Goal: Information Seeking & Learning: Learn about a topic

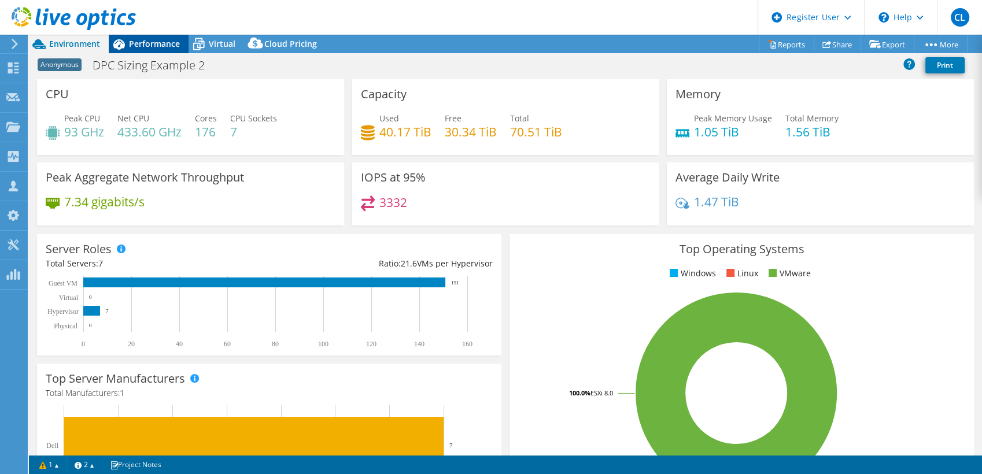
click at [171, 42] on span "Performance" at bounding box center [154, 43] width 51 height 11
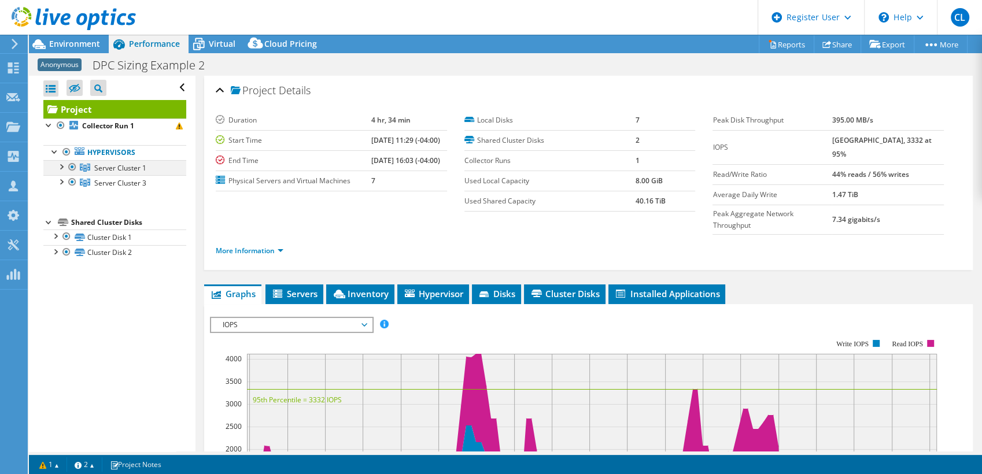
click at [68, 164] on div at bounding box center [72, 167] width 12 height 14
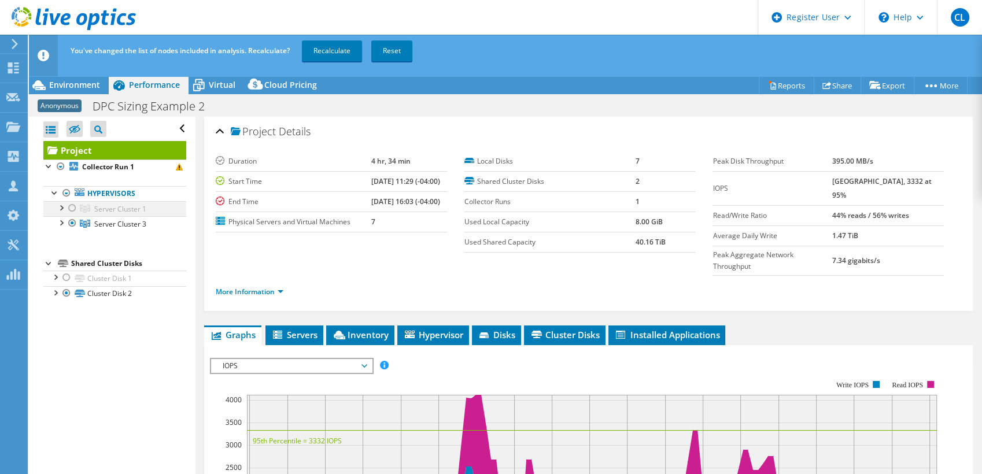
click at [64, 211] on div at bounding box center [61, 207] width 12 height 12
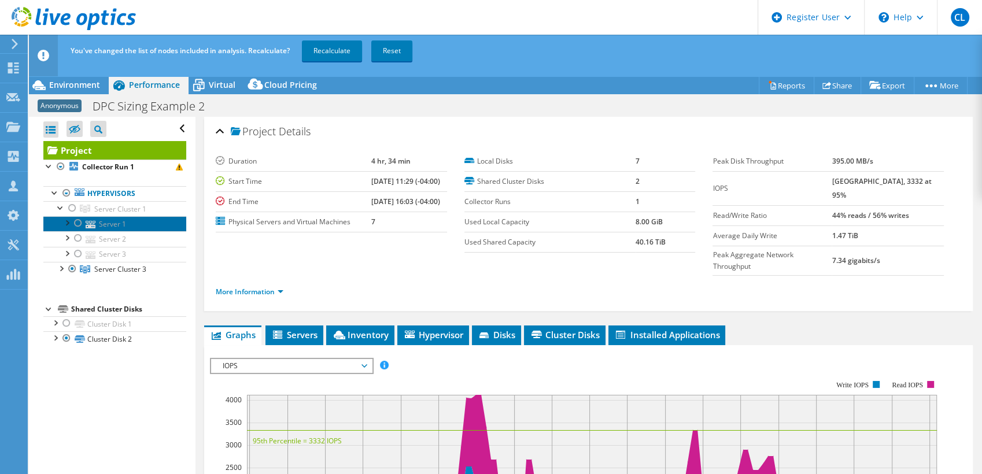
click at [105, 223] on link "Server 1" at bounding box center [114, 223] width 143 height 15
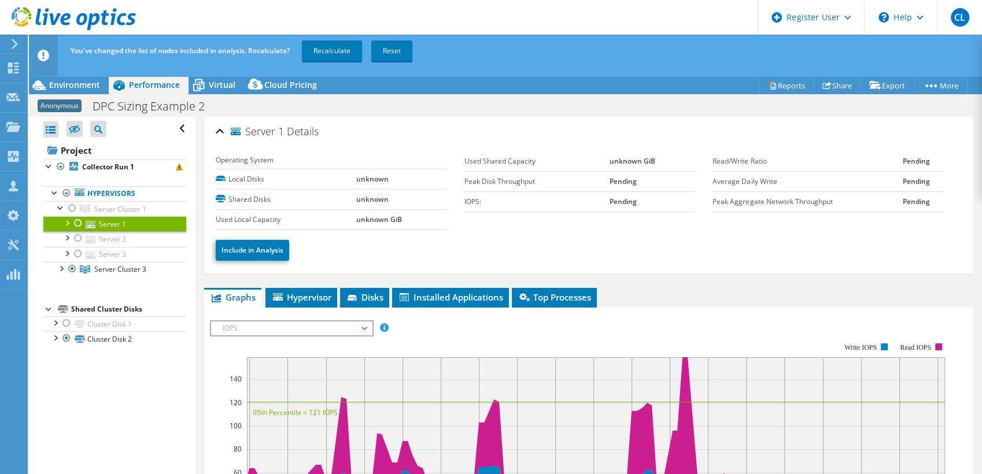
click at [250, 268] on div "Include in Analysis" at bounding box center [588, 250] width 745 height 40
click at [242, 255] on link "Include in Analysis" at bounding box center [252, 250] width 73 height 21
click at [538, 261] on div "Exclude From Analysis" at bounding box center [588, 250] width 745 height 40
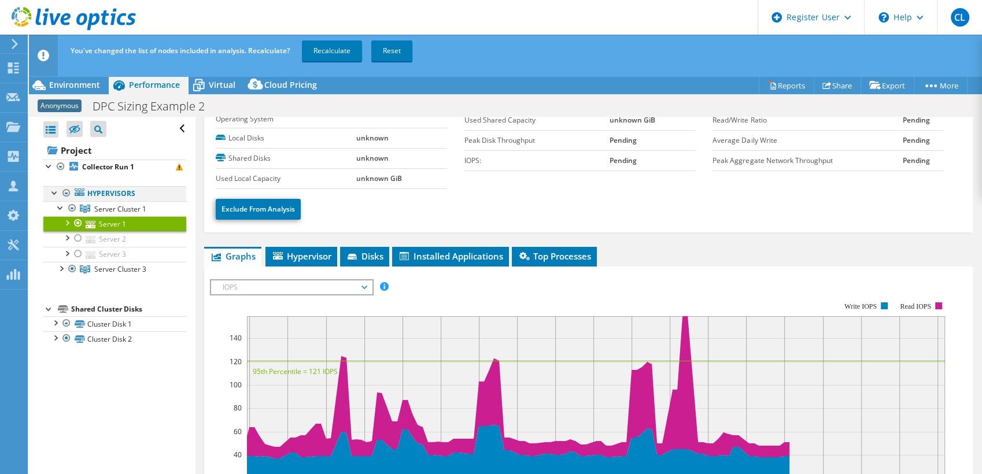
click at [64, 193] on div at bounding box center [67, 193] width 12 height 14
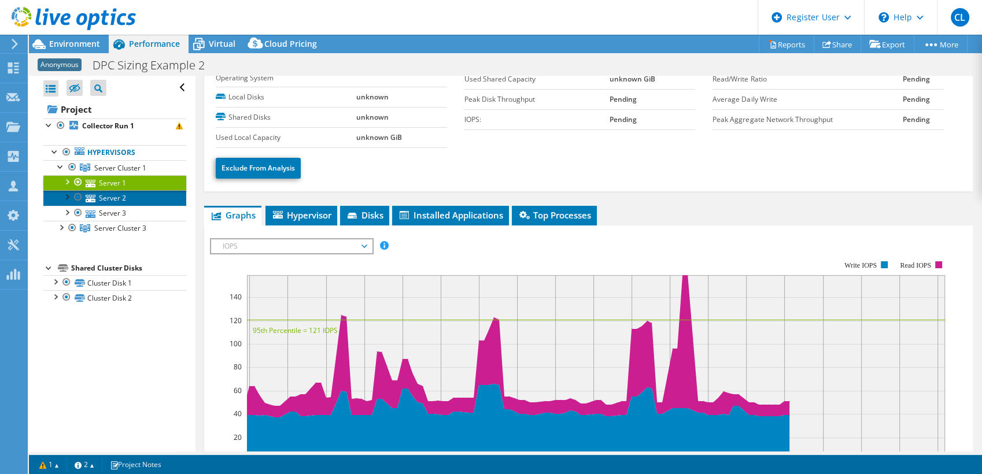
click at [126, 199] on link "Server 2" at bounding box center [114, 197] width 143 height 15
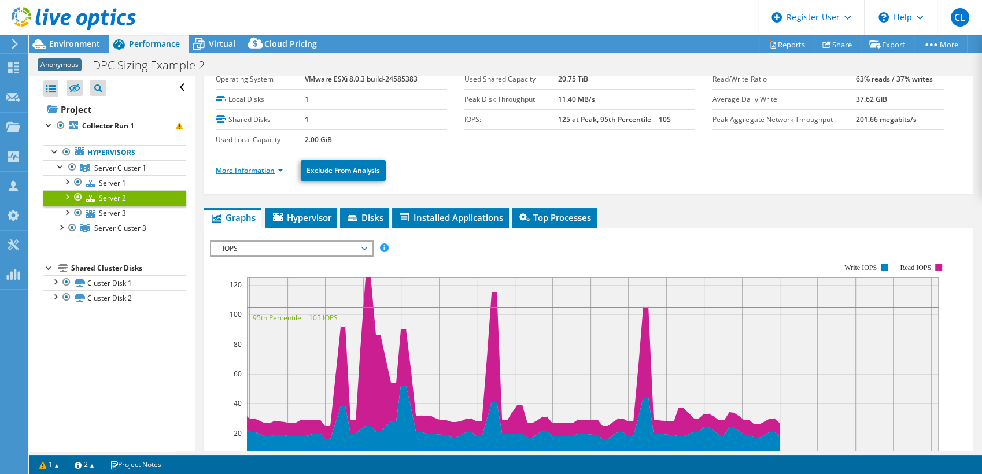
click at [259, 171] on link "More Information" at bounding box center [250, 170] width 68 height 10
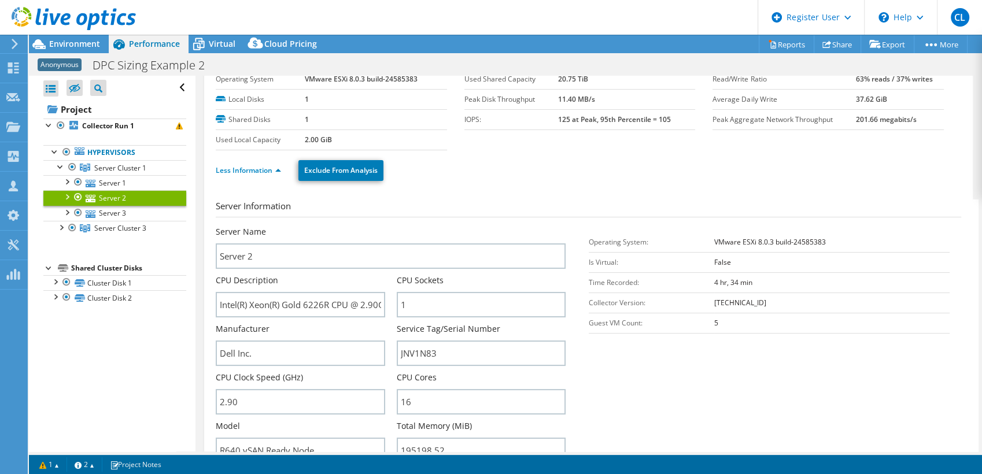
click at [669, 378] on section "Server Information Server Name Server 2 CPU Description Intel(R) Xeon(R) Gold 6…" at bounding box center [591, 333] width 751 height 269
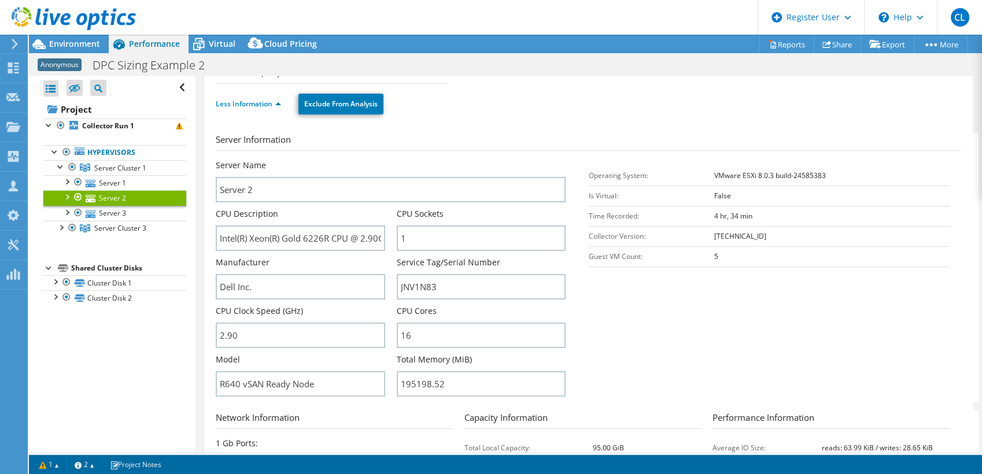
scroll to position [108, 0]
click at [64, 229] on div at bounding box center [61, 227] width 12 height 12
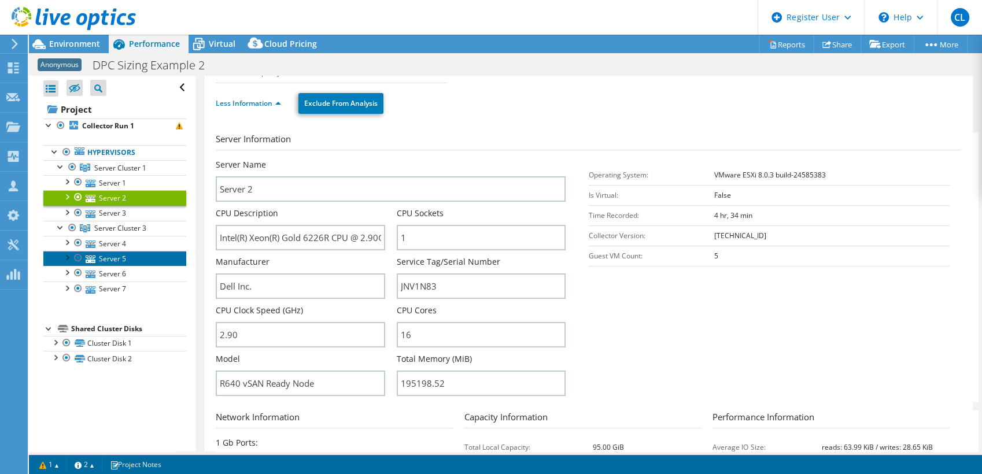
click at [122, 259] on link "Server 5" at bounding box center [114, 258] width 143 height 15
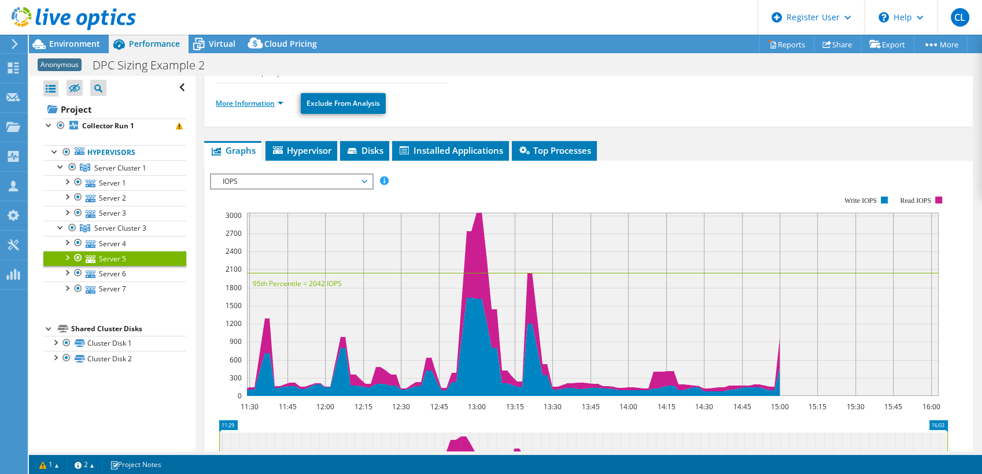
click at [270, 102] on link "More Information" at bounding box center [250, 103] width 68 height 10
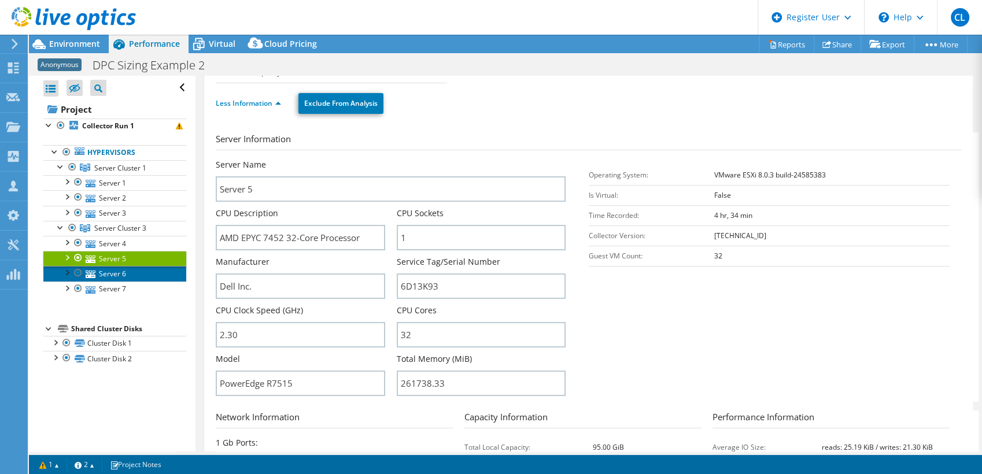
click at [124, 271] on link "Server 6" at bounding box center [114, 273] width 143 height 15
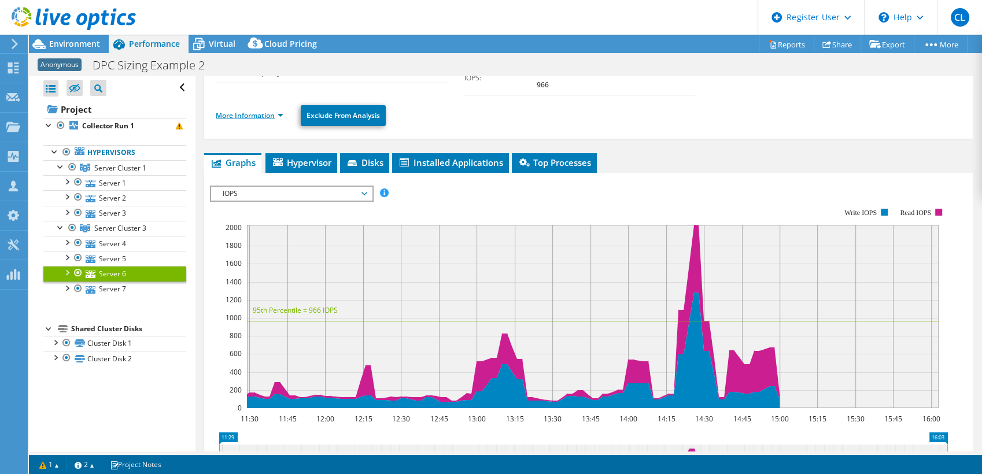
click at [263, 110] on link "More Information" at bounding box center [250, 115] width 68 height 10
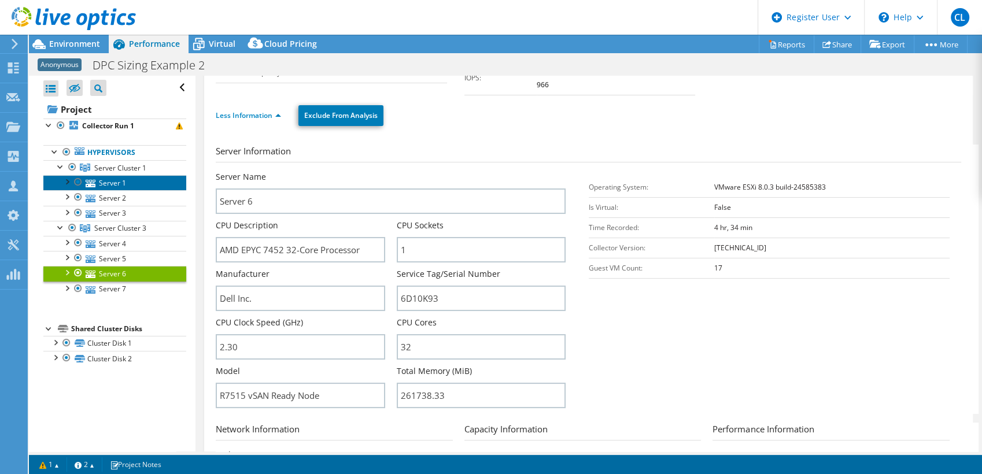
click at [95, 183] on icon at bounding box center [91, 184] width 10 height 8
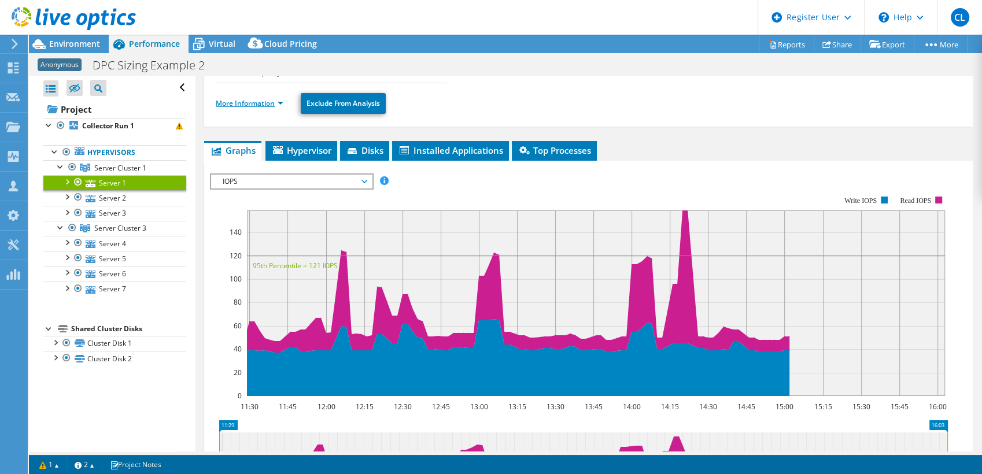
click at [242, 104] on link "More Information" at bounding box center [250, 103] width 68 height 10
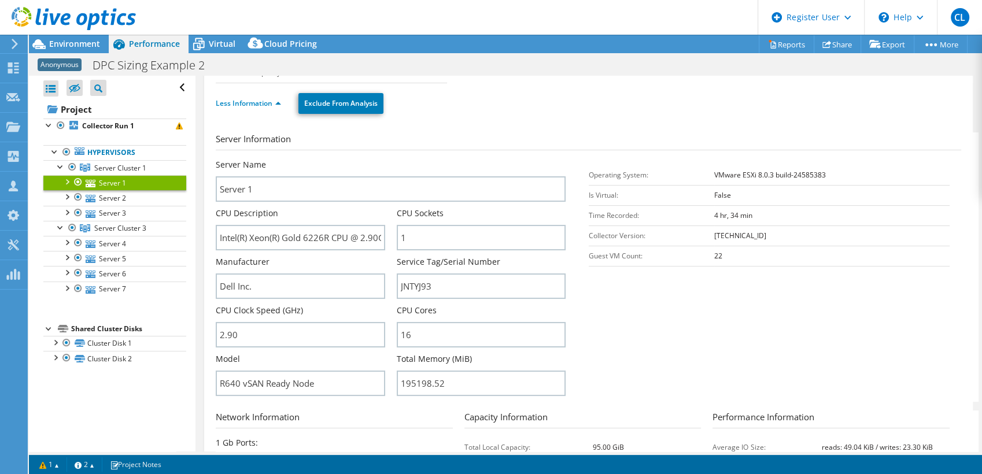
click at [697, 356] on section "Server Information Server Name Server 1 CPU Description Intel(R) Xeon(R) Gold 6…" at bounding box center [591, 266] width 751 height 269
click at [622, 289] on section "Server Information Server Name Server 1 CPU Description Intel(R) Xeon(R) Gold 6…" at bounding box center [591, 266] width 751 height 269
click at [647, 297] on section "Server Information Server Name Server 1 CPU Description Intel(R) Xeon(R) Gold 6…" at bounding box center [591, 266] width 751 height 269
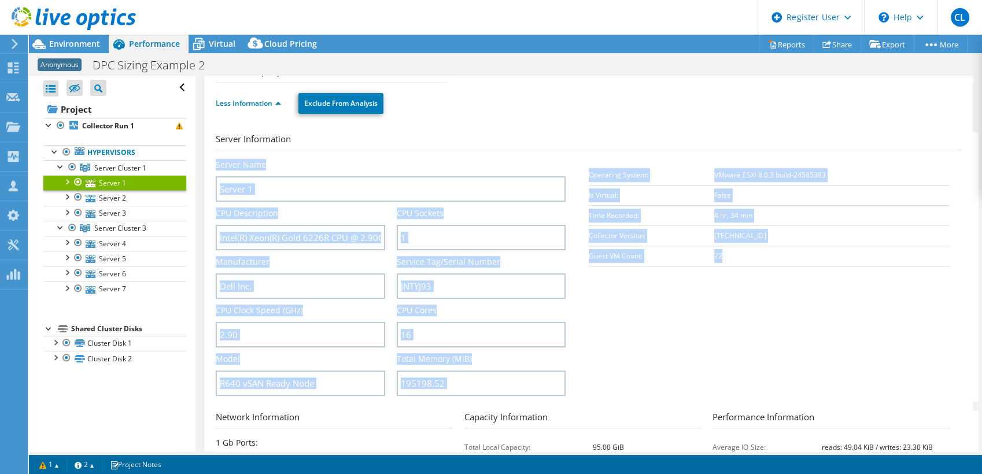
drag, startPoint x: 582, startPoint y: 169, endPoint x: 724, endPoint y: 249, distance: 162.6
click at [724, 249] on section "Server Information Server Name Server 1 CPU Description Intel(R) Xeon(R) Gold 6…" at bounding box center [591, 266] width 751 height 269
click at [724, 249] on td "22" at bounding box center [831, 256] width 235 height 20
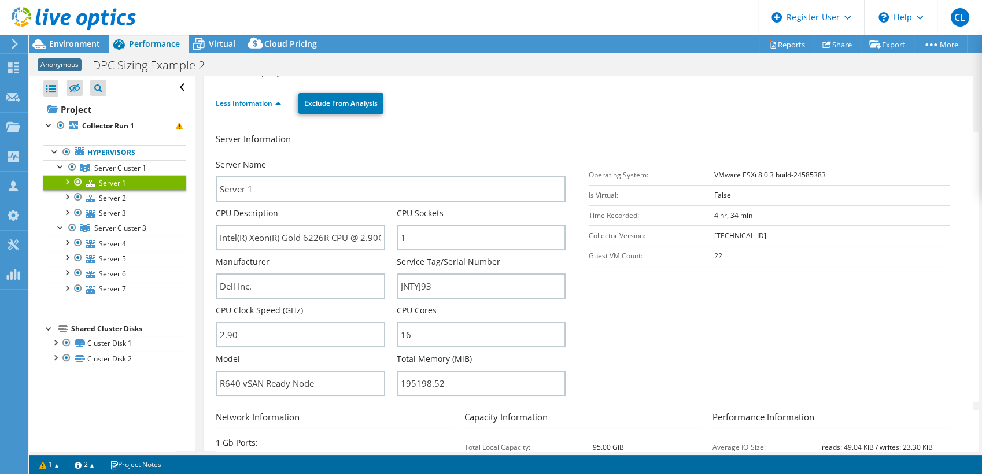
click at [735, 263] on td "22" at bounding box center [831, 256] width 235 height 20
click at [714, 343] on section "Server Information Server Name Server 1 CPU Description Intel(R) Xeon(R) Gold 6…" at bounding box center [591, 266] width 751 height 269
